Goal: Task Accomplishment & Management: Manage account settings

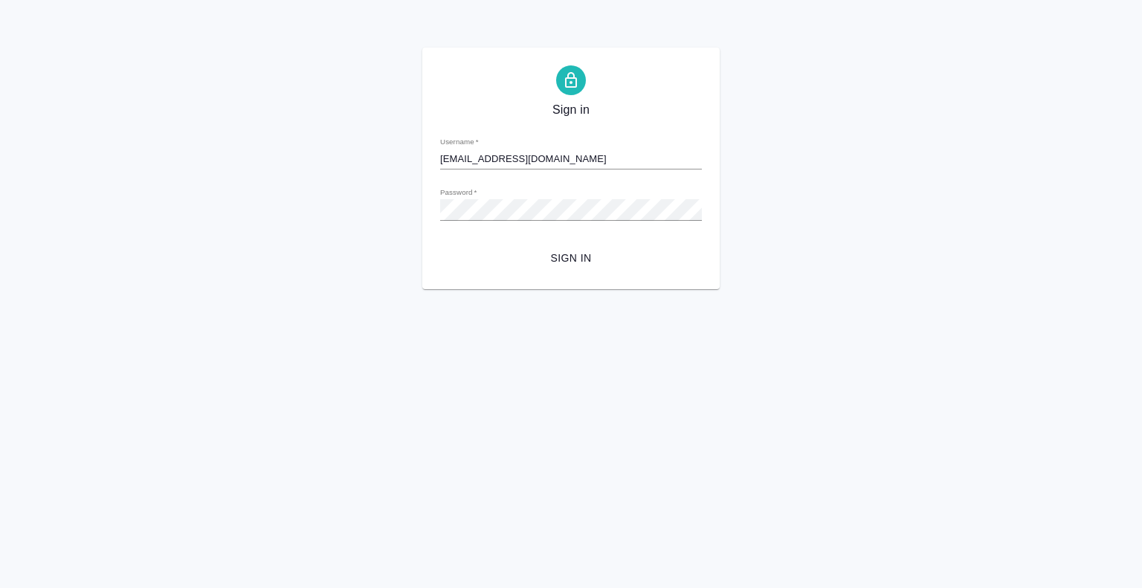
click at [488, 274] on div "Sign in Username   * m.bogomazov1@awatera.com Password   * urlPath   * /Work/68…" at bounding box center [570, 169] width 297 height 242
click at [494, 265] on span "Sign in" at bounding box center [571, 258] width 238 height 19
click at [462, 289] on html "Sign in Username   * [EMAIL_ADDRESS][DOMAIN_NAME] Password   * urlPath   * /Wor…" at bounding box center [571, 144] width 1142 height 289
drag, startPoint x: 461, startPoint y: 305, endPoint x: 404, endPoint y: 152, distance: 163.2
click at [460, 289] on html "Sign in Username   * [EMAIL_ADDRESS][DOMAIN_NAME] Password   * urlPath   * /Wor…" at bounding box center [571, 144] width 1142 height 289
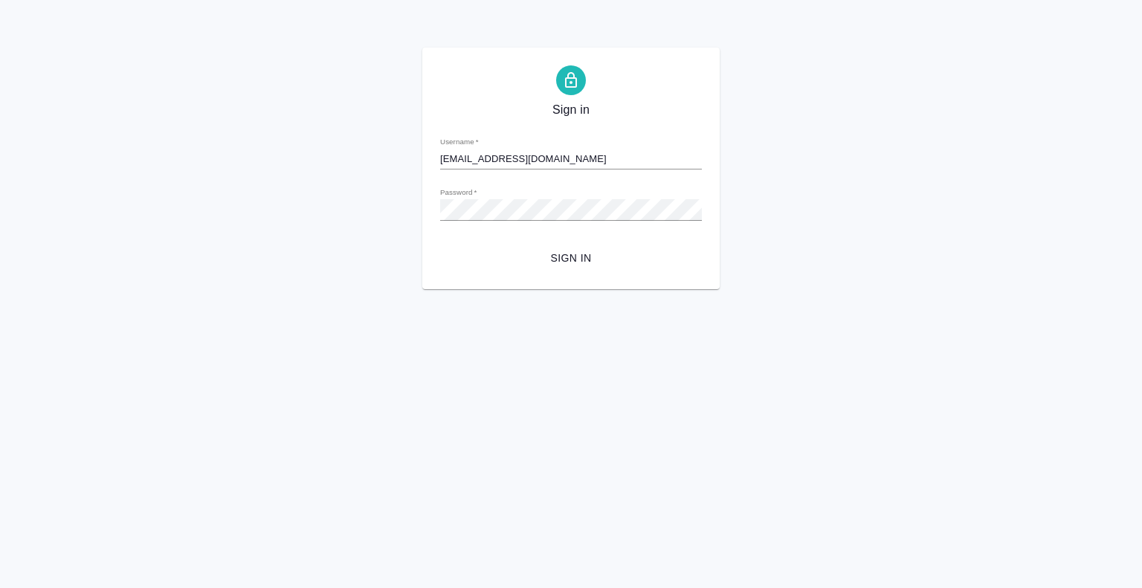
click at [211, 240] on div "Sign in Username   * [EMAIL_ADDRESS][DOMAIN_NAME] Password   * urlPath   * /Wor…" at bounding box center [571, 169] width 1142 height 242
click at [529, 259] on span "Sign in" at bounding box center [571, 258] width 238 height 19
click at [575, 106] on span "Sign in" at bounding box center [570, 110] width 37 height 18
drag, startPoint x: 586, startPoint y: 159, endPoint x: 516, endPoint y: 151, distance: 70.3
click at [516, 151] on input "[EMAIL_ADDRESS][DOMAIN_NAME]" at bounding box center [571, 159] width 262 height 21
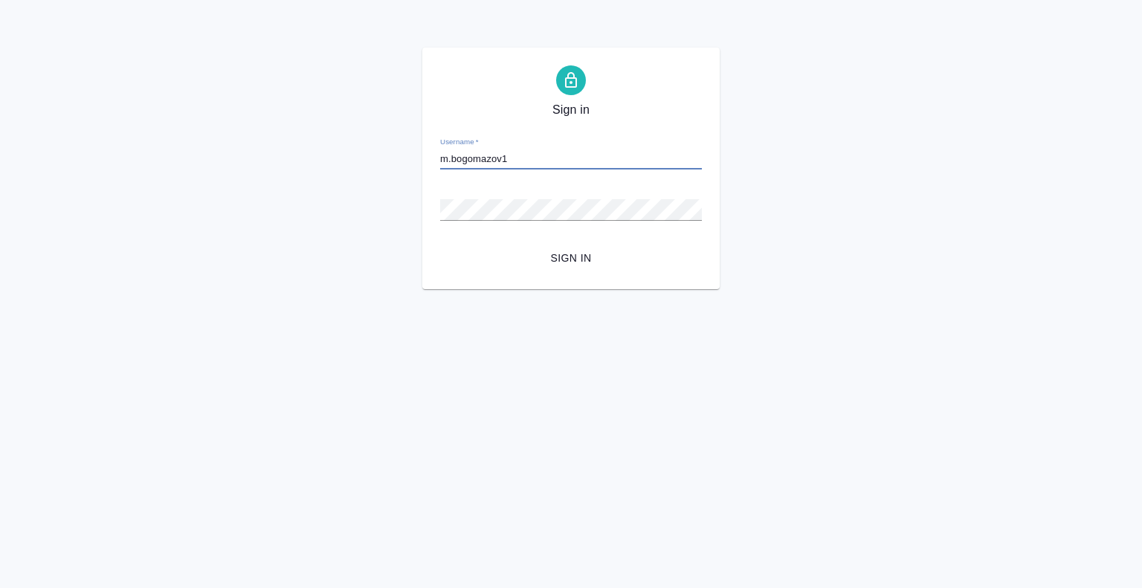
type input "m.bogomazov1"
click at [457, 252] on span "Sign in" at bounding box center [571, 258] width 238 height 19
type input "[EMAIL_ADDRESS][DOMAIN_NAME]"
click at [534, 165] on input "[EMAIL_ADDRESS][DOMAIN_NAME]" at bounding box center [571, 159] width 262 height 21
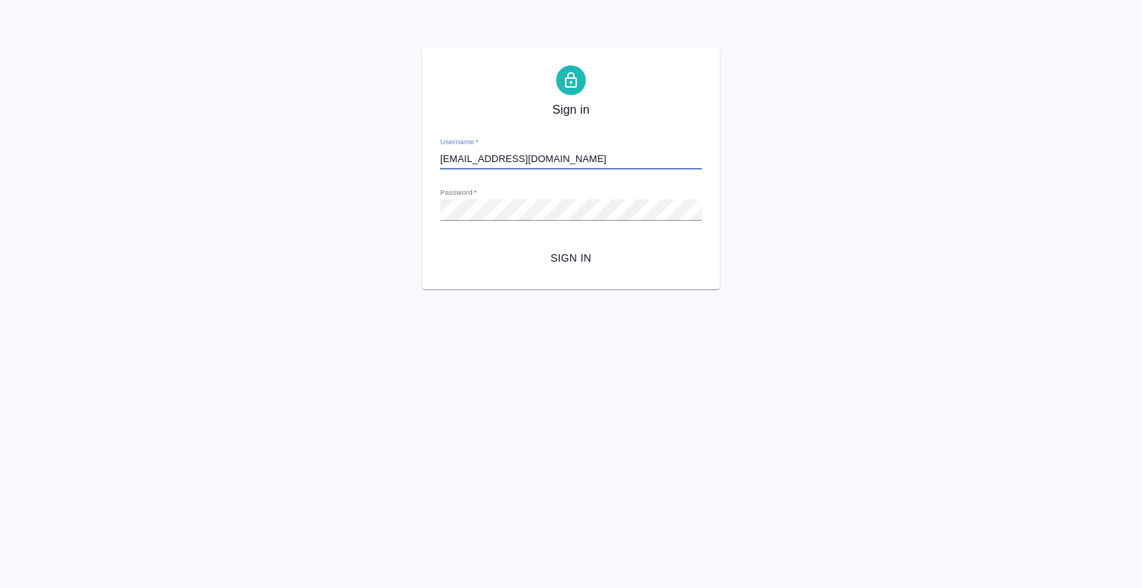
click at [534, 165] on input "[EMAIL_ADDRESS][DOMAIN_NAME]" at bounding box center [571, 159] width 262 height 21
